Goal: Check status: Check status

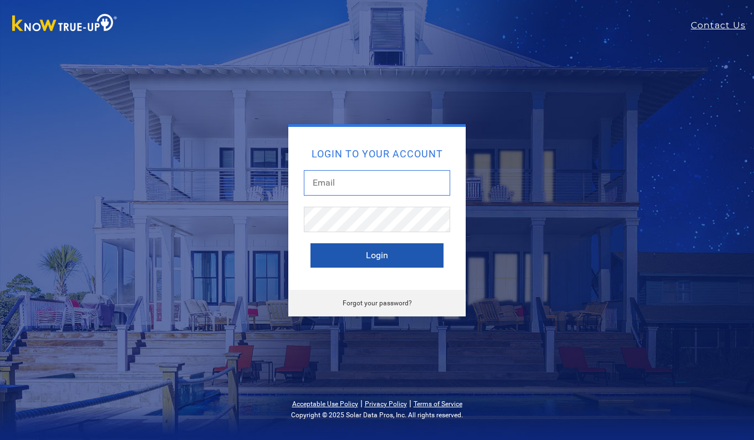
type input "durangarc@hotmail.com"
click at [365, 257] on button "Login" at bounding box center [377, 255] width 133 height 24
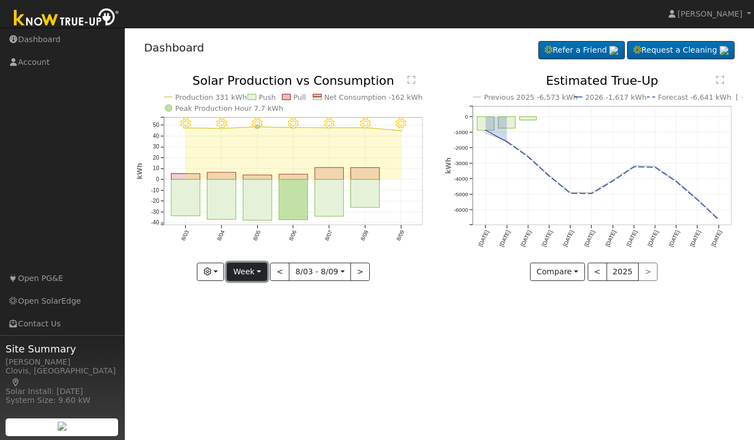
click at [252, 274] on button "Week" at bounding box center [247, 272] width 40 height 19
click at [251, 294] on link "Day" at bounding box center [265, 295] width 77 height 16
type input "[DATE]"
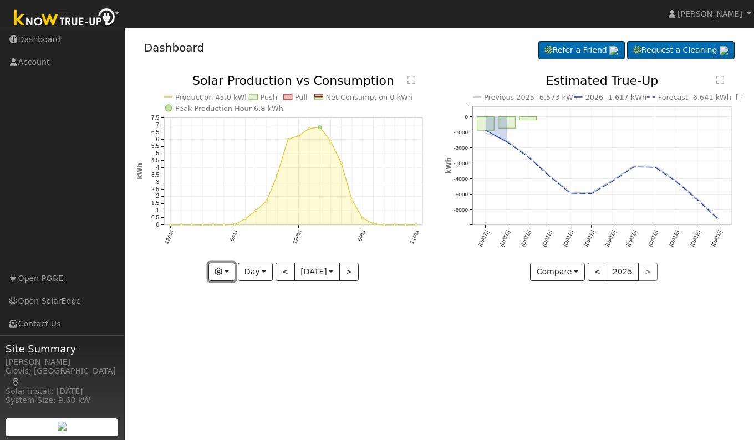
click at [222, 272] on icon "button" at bounding box center [219, 272] width 8 height 8
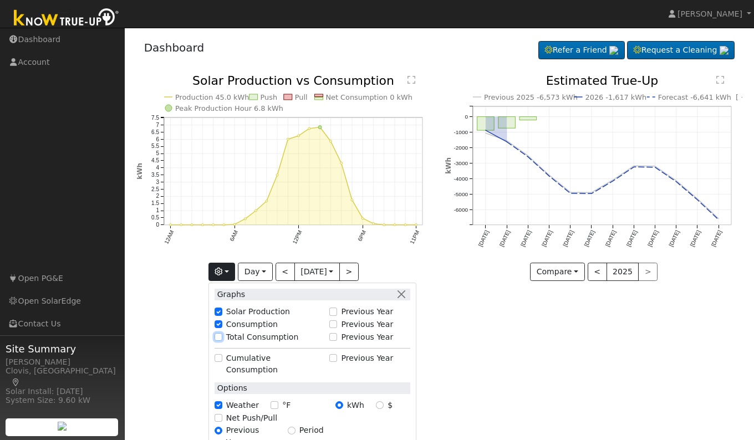
click at [216, 338] on input "Total Consumption" at bounding box center [219, 337] width 8 height 8
checkbox input "true"
click at [492, 364] on div "User Profile First name Last name Email Email Notifications No Emails No Emails…" at bounding box center [439, 234] width 629 height 413
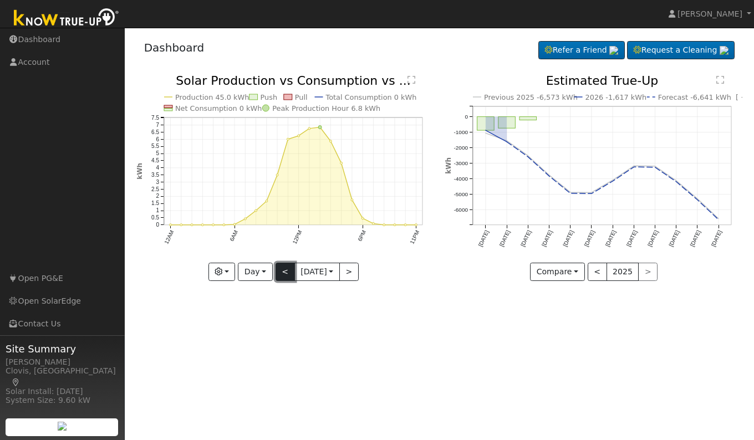
click at [280, 271] on button "<" at bounding box center [285, 272] width 19 height 19
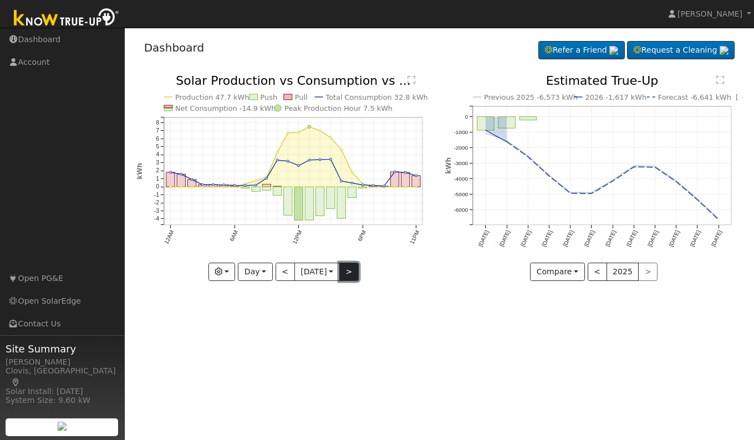
click at [348, 275] on button ">" at bounding box center [348, 272] width 19 height 19
type input "[DATE]"
